Goal: Transaction & Acquisition: Purchase product/service

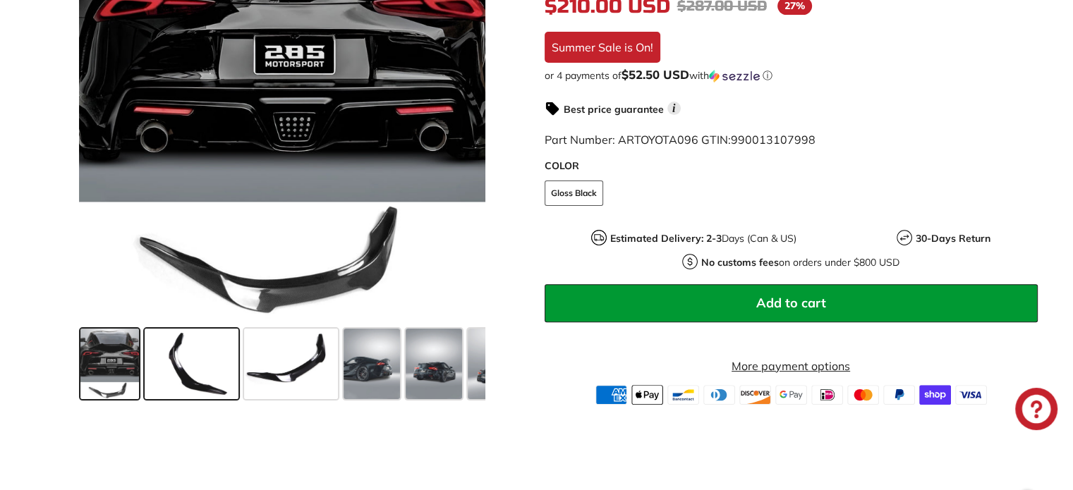
scroll to position [408, 0]
click at [192, 354] on span at bounding box center [192, 364] width 94 height 71
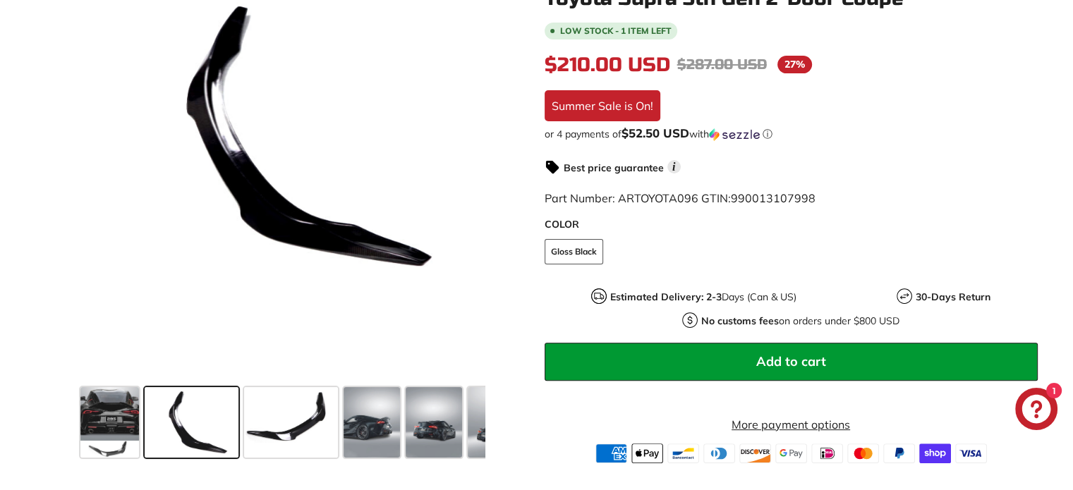
scroll to position [347, 0]
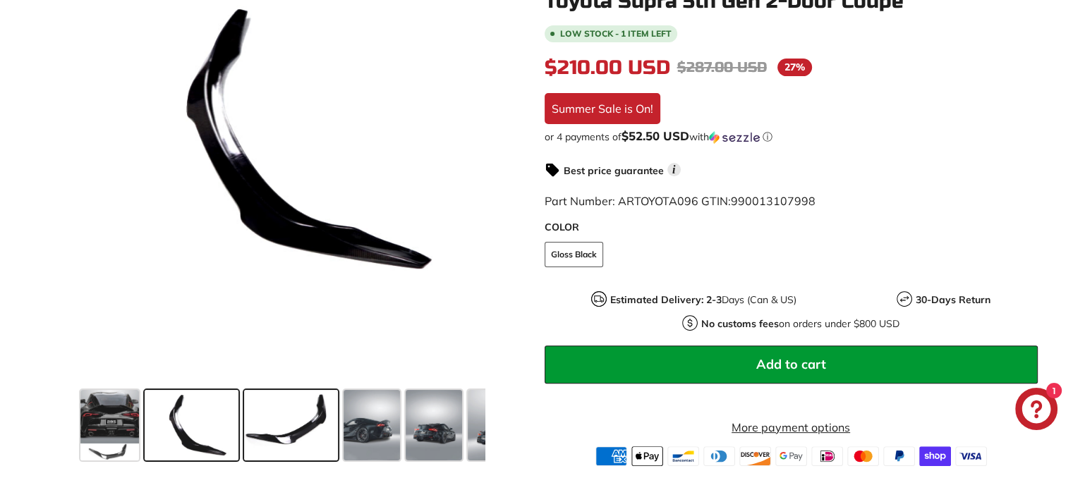
click at [278, 434] on span at bounding box center [291, 425] width 94 height 71
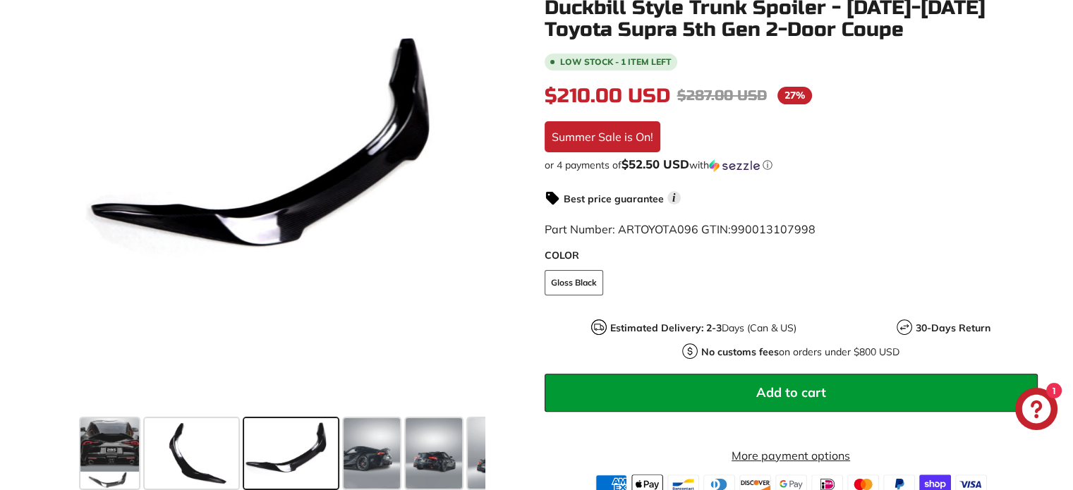
scroll to position [317, 0]
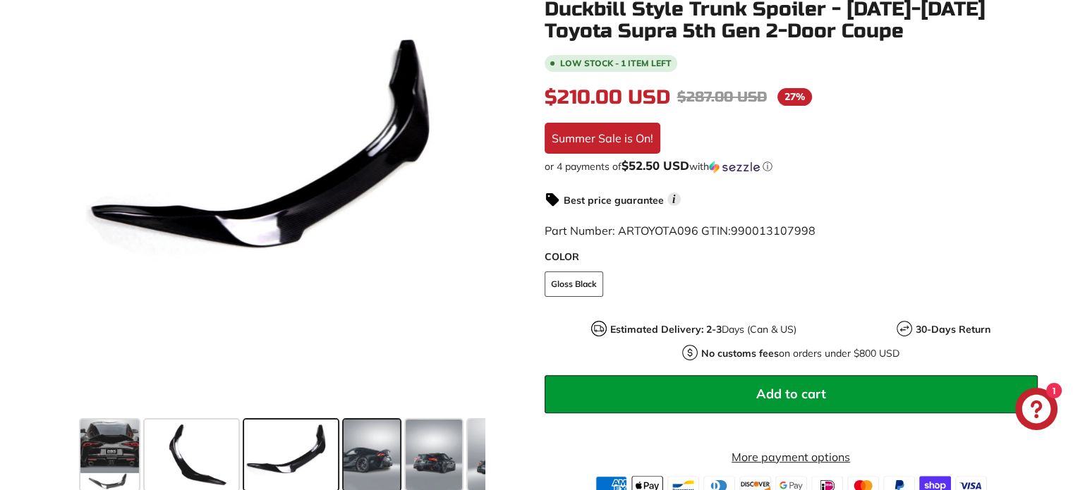
click at [367, 470] on span at bounding box center [371, 455] width 56 height 71
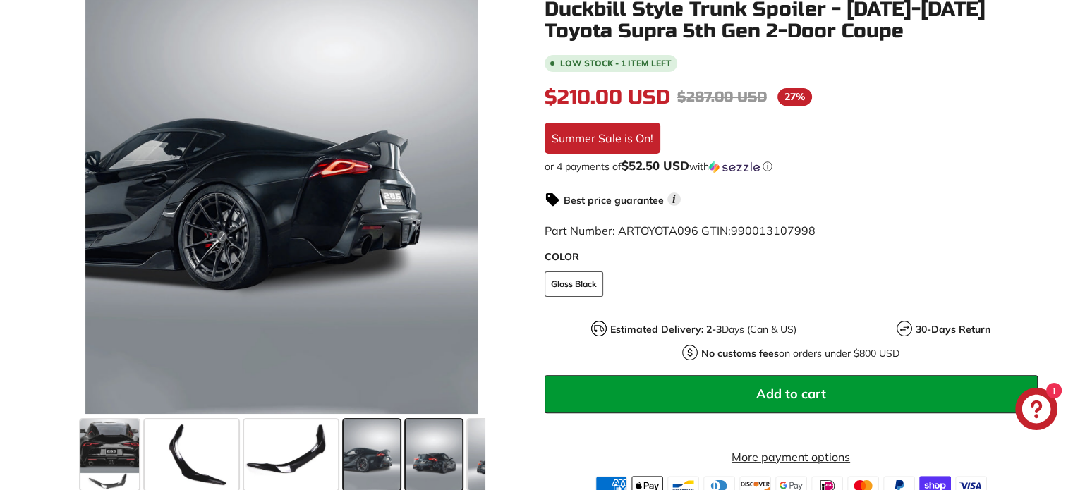
click at [420, 477] on span at bounding box center [434, 455] width 56 height 71
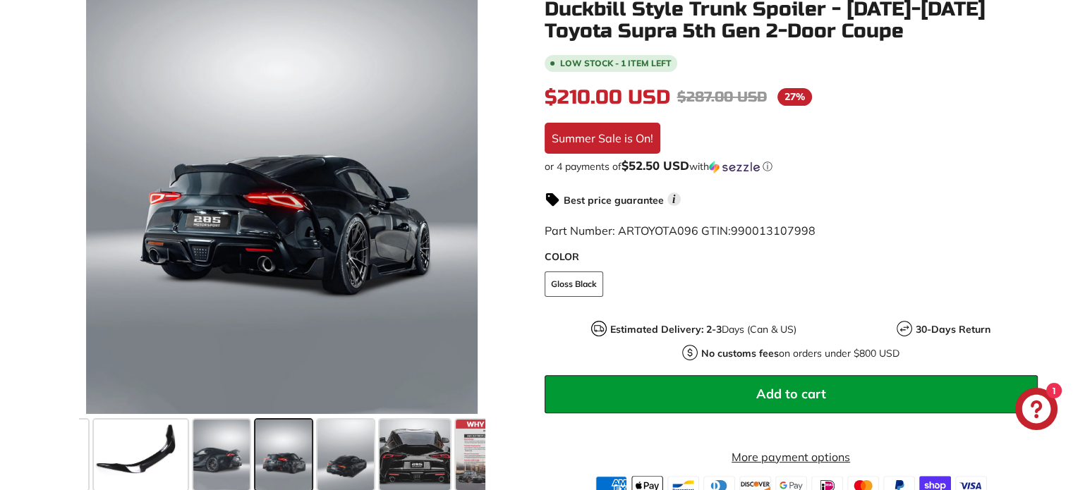
scroll to position [0, 152]
click at [432, 461] on span at bounding box center [413, 455] width 71 height 71
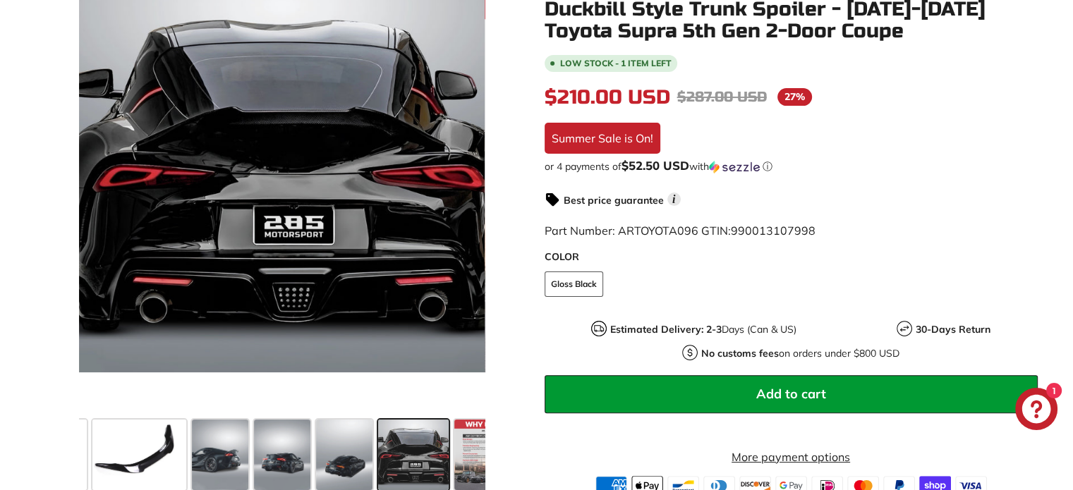
click at [446, 457] on span at bounding box center [413, 455] width 71 height 71
click at [449, 457] on div at bounding box center [413, 455] width 76 height 76
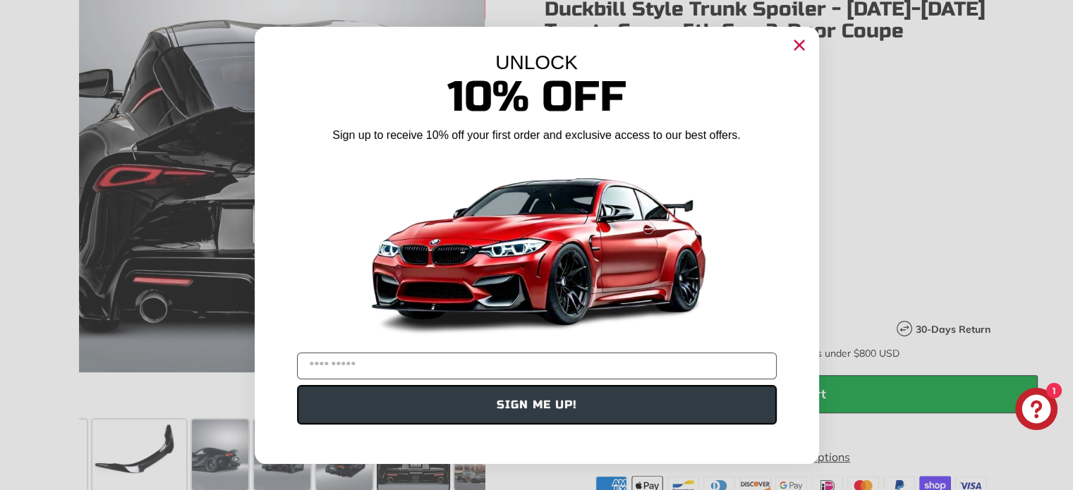
scroll to position [0, 161]
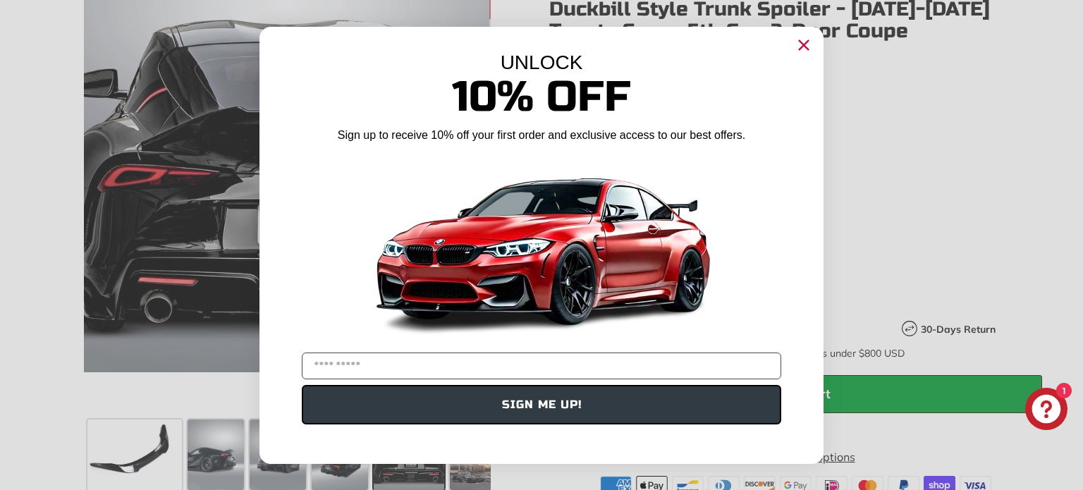
click at [804, 43] on circle "Close dialog" at bounding box center [803, 44] width 21 height 21
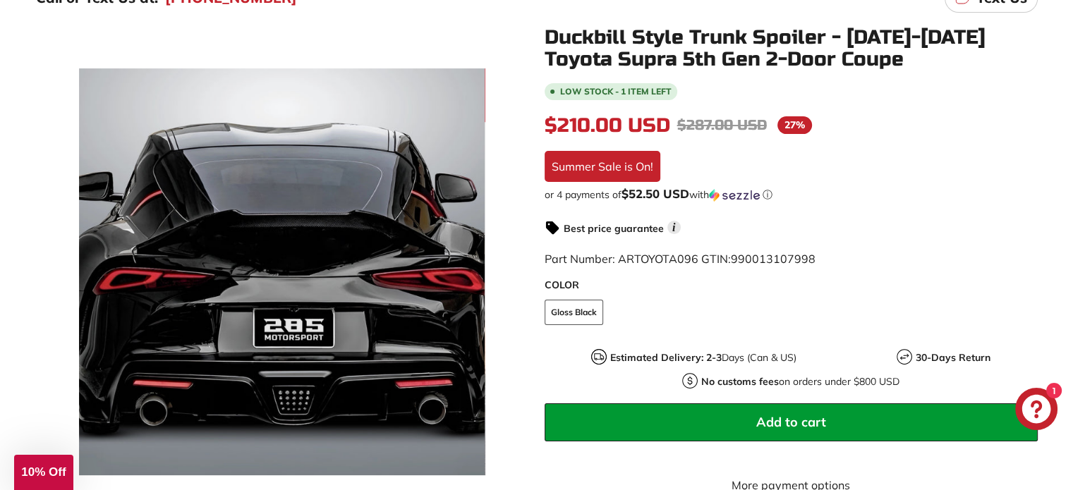
scroll to position [210, 0]
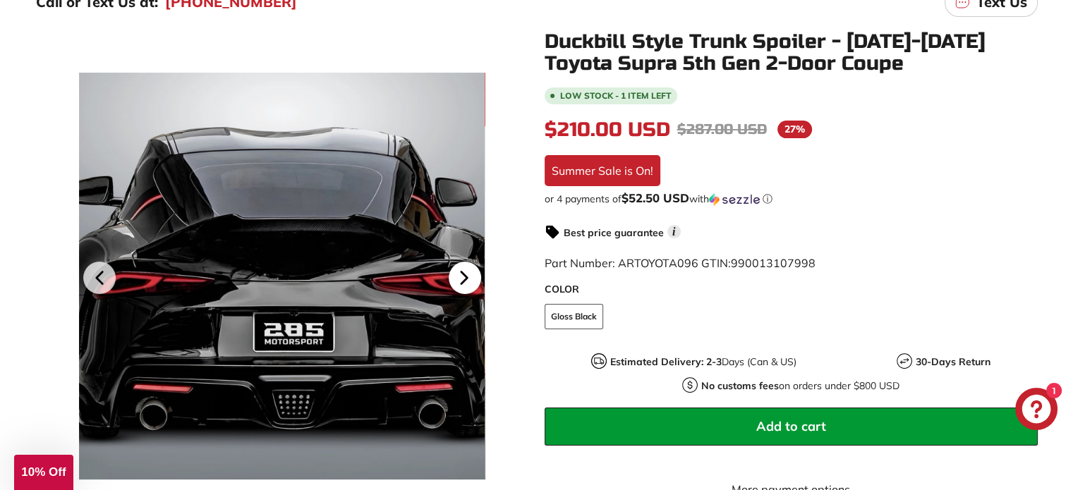
click at [456, 273] on icon at bounding box center [464, 278] width 32 height 32
